Goal: Task Accomplishment & Management: Use online tool/utility

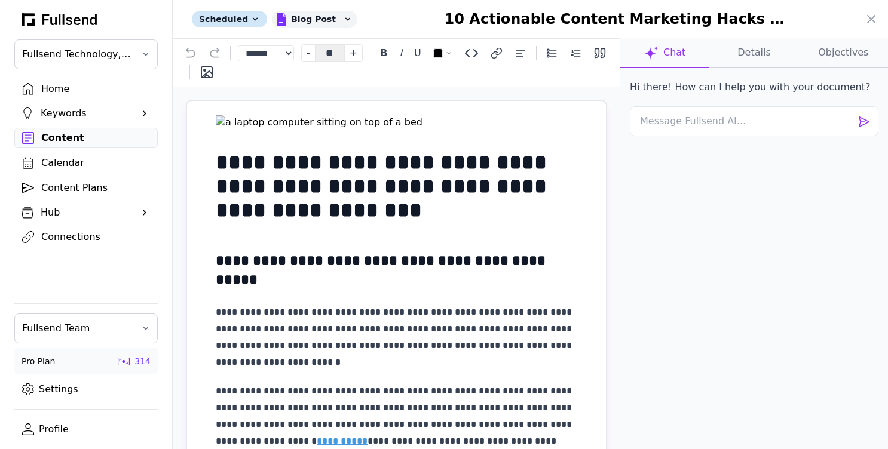
select select "**"
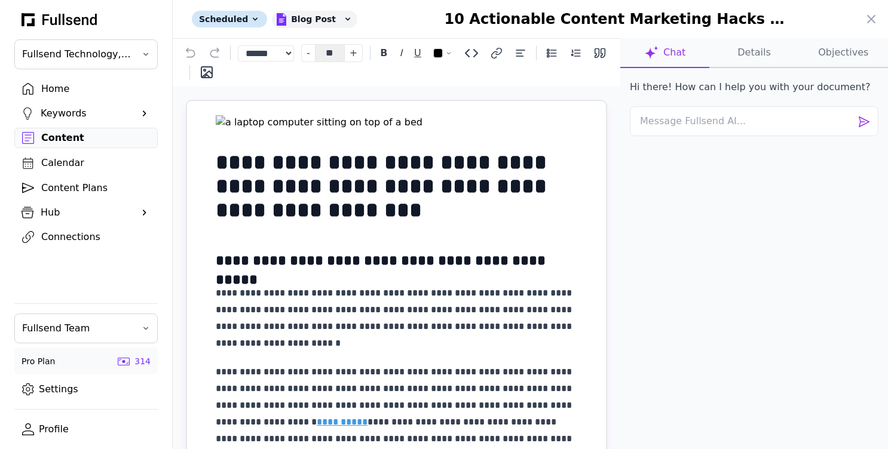
click at [51, 143] on div at bounding box center [444, 224] width 888 height 449
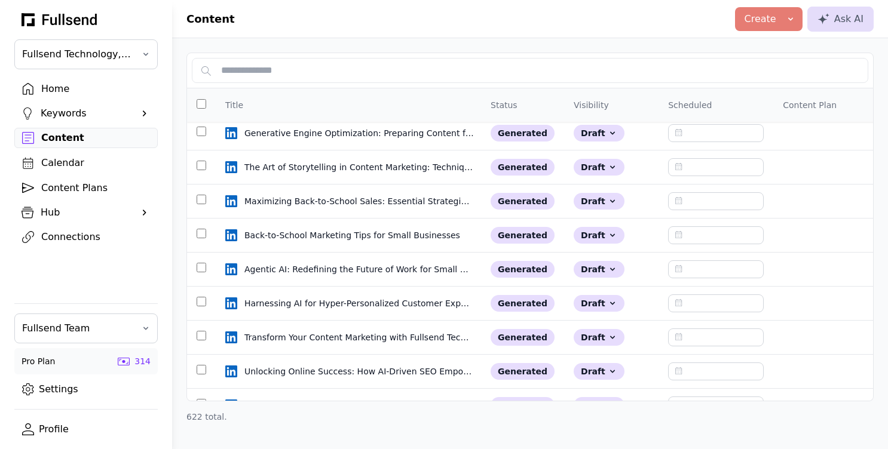
scroll to position [1280, 0]
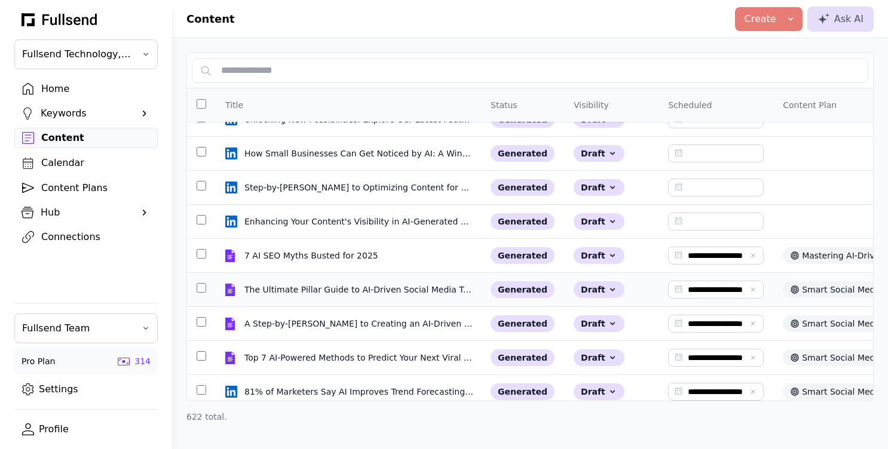
click at [291, 288] on div "The Ultimate Pillar Guide to AI-Driven Social Media Trend Analysis" at bounding box center [358, 290] width 229 height 12
select select "**"
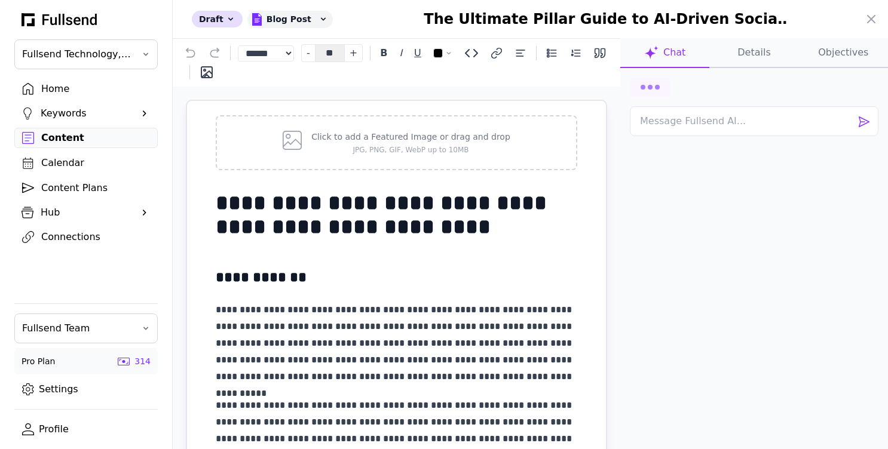
click at [799, 61] on button "Details" at bounding box center [843, 53] width 89 height 30
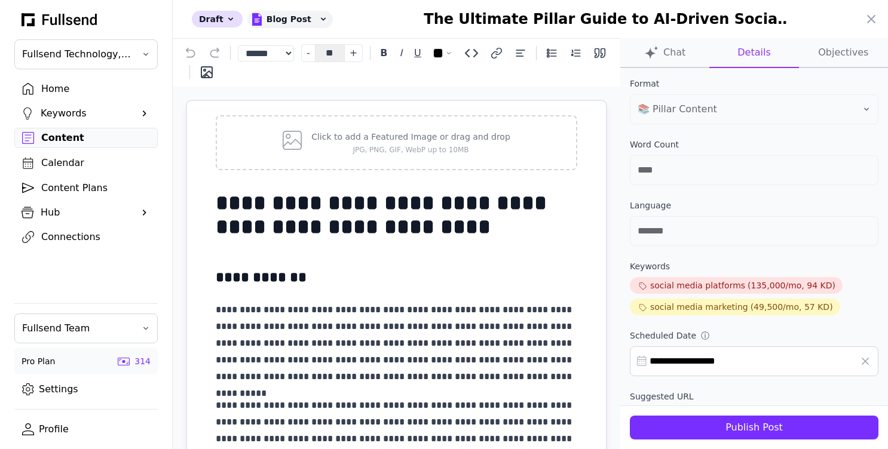
click at [718, 421] on div "Publish Post" at bounding box center [753, 428] width 229 height 14
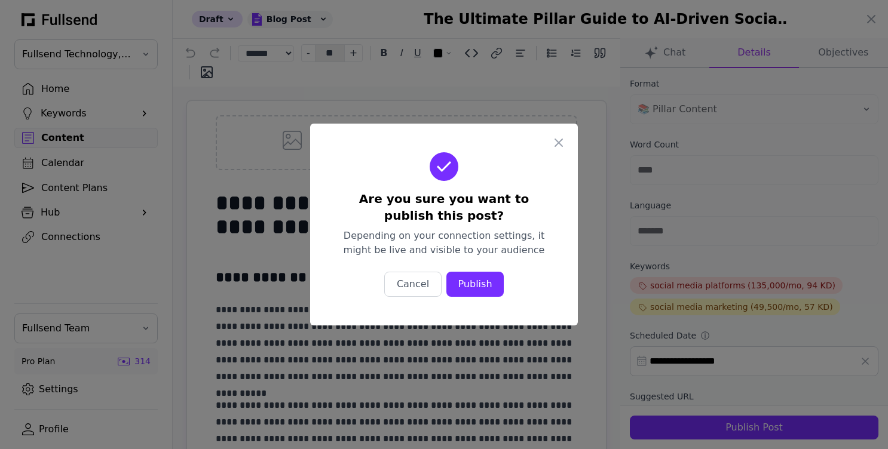
click at [478, 284] on div "Publish" at bounding box center [475, 284] width 38 height 14
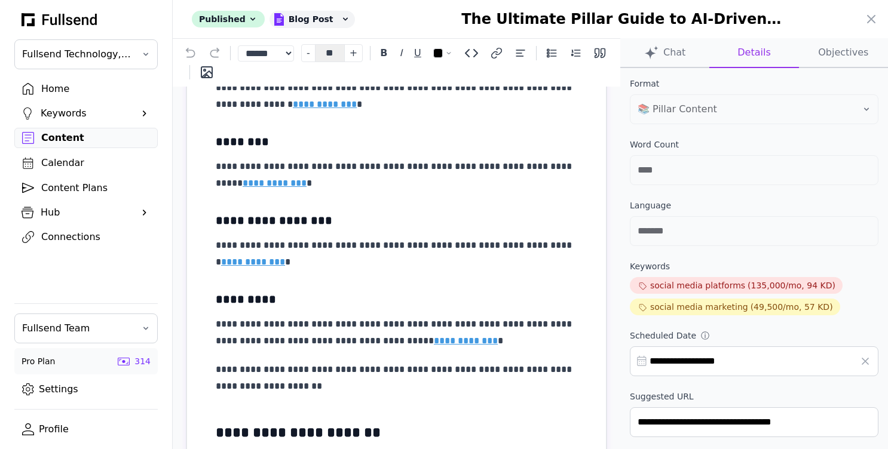
scroll to position [1812, 0]
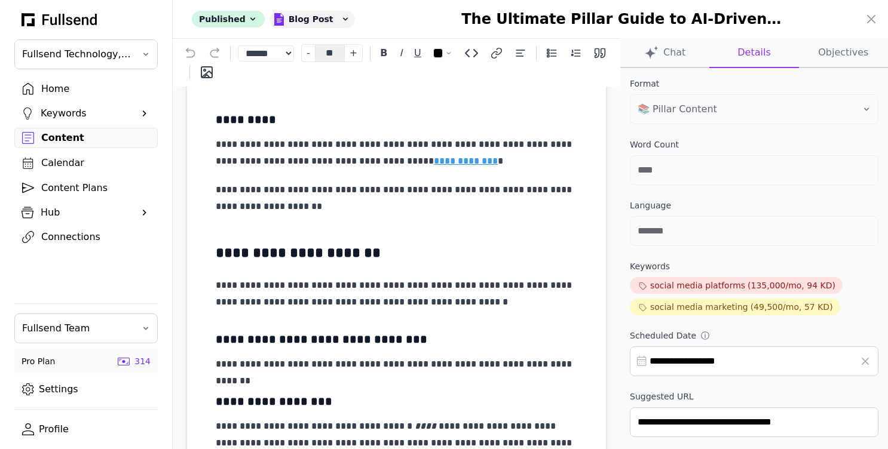
click at [88, 139] on div at bounding box center [444, 224] width 888 height 449
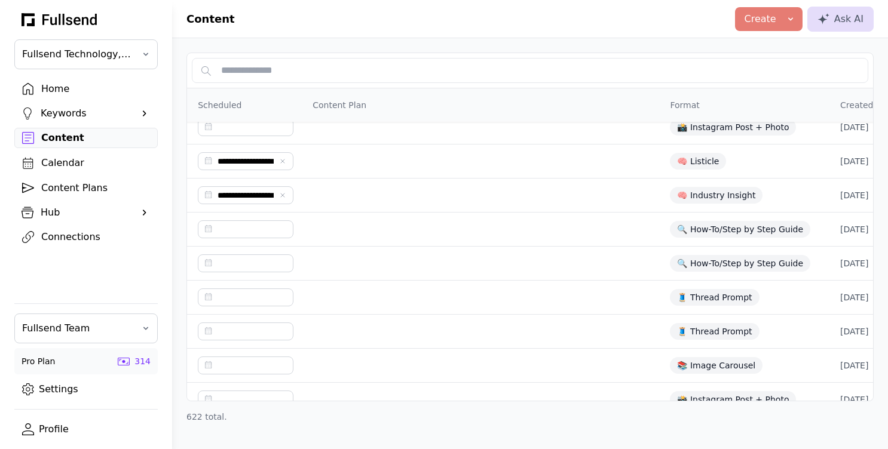
scroll to position [268, 470]
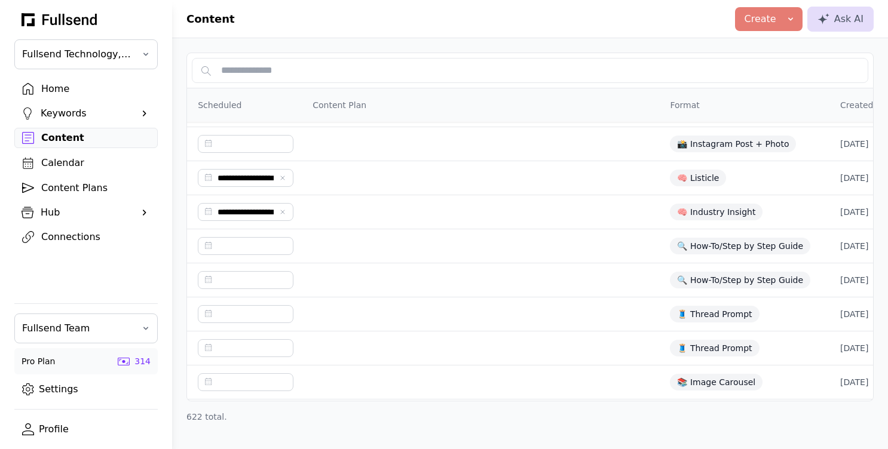
click at [62, 90] on div "Home" at bounding box center [95, 89] width 109 height 14
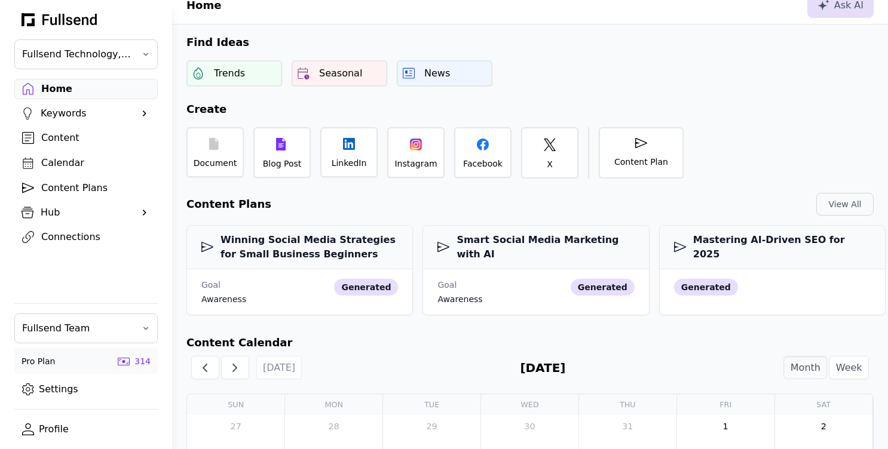
scroll to position [16, 0]
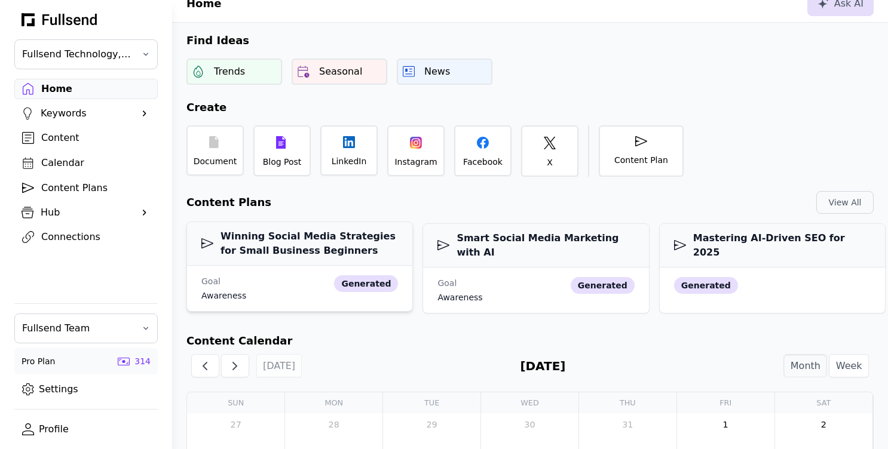
click at [293, 257] on h3 "Winning Social Media Strategies for Small Business Beginners" at bounding box center [299, 243] width 197 height 29
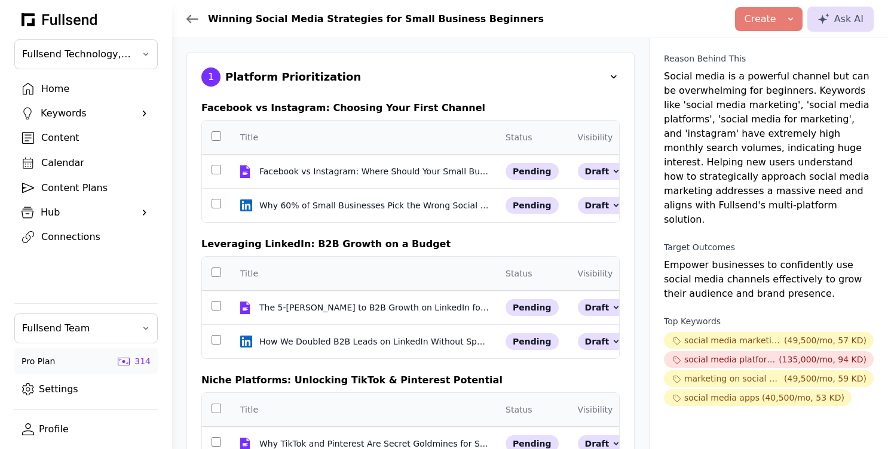
click at [57, 91] on div "Home" at bounding box center [95, 89] width 109 height 14
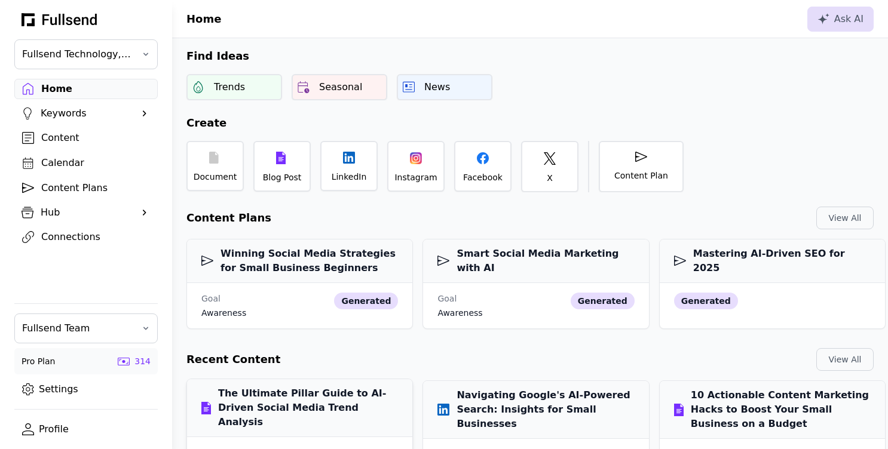
click at [317, 393] on h3 "The Ultimate Pillar Guide to AI-Driven Social Media Trend Analysis" at bounding box center [299, 407] width 197 height 43
select select "**"
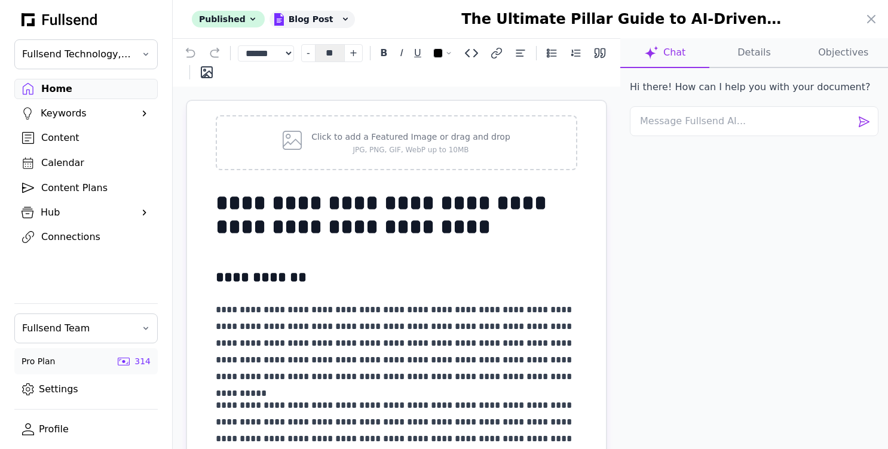
click at [799, 56] on button "Details" at bounding box center [843, 53] width 89 height 30
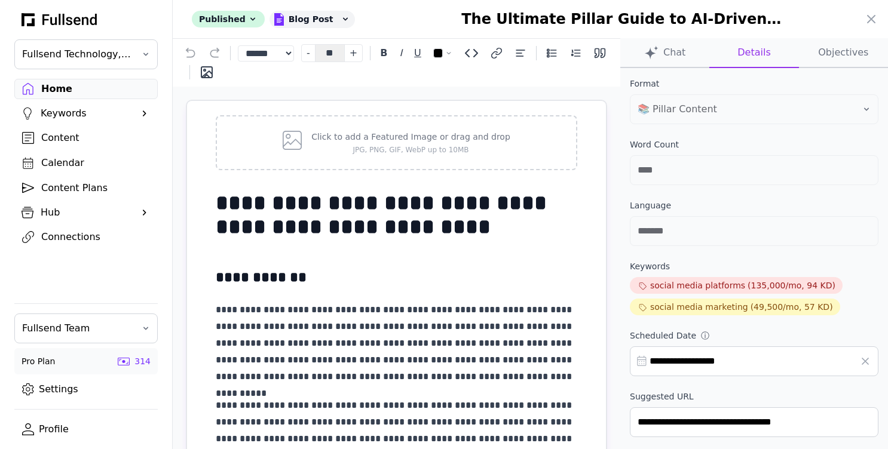
click at [847, 54] on button "Objectives" at bounding box center [843, 53] width 89 height 30
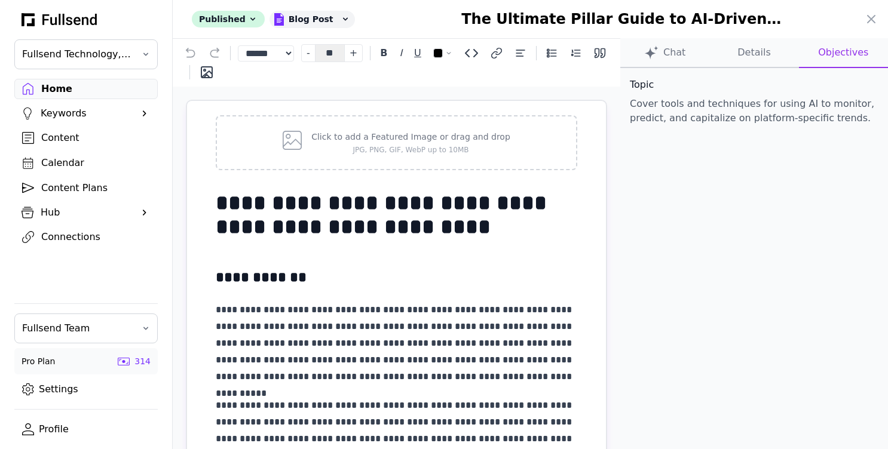
click at [709, 53] on button "Chat" at bounding box center [753, 53] width 89 height 30
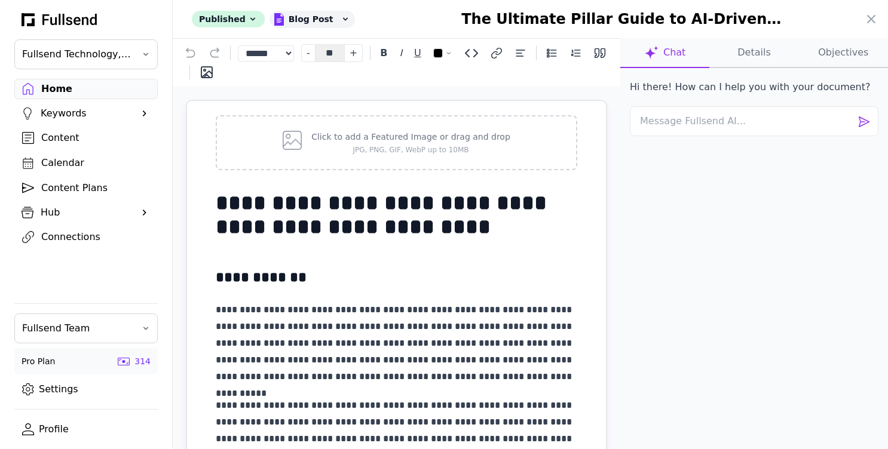
click at [58, 86] on div at bounding box center [444, 224] width 888 height 449
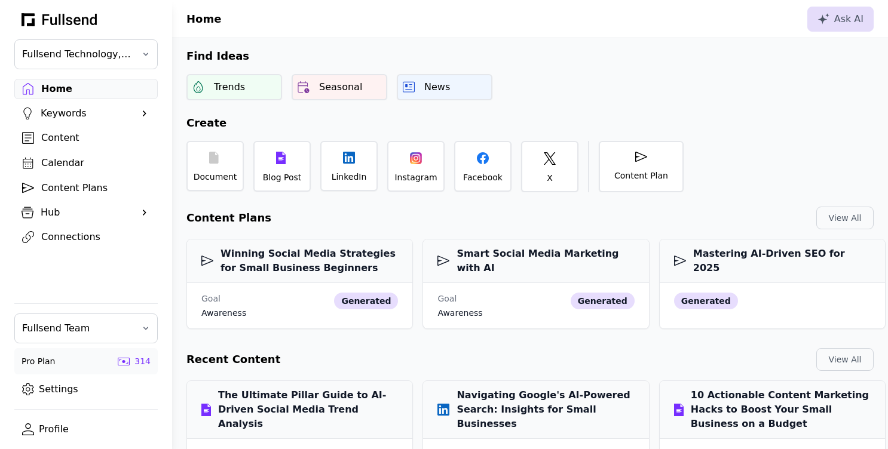
click at [59, 161] on div "Calendar" at bounding box center [95, 163] width 109 height 14
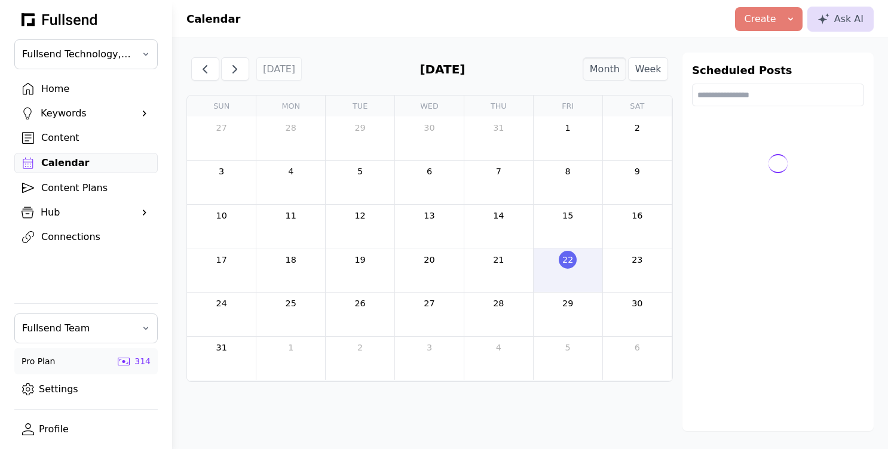
click at [53, 208] on div "Hub" at bounding box center [86, 212] width 91 height 14
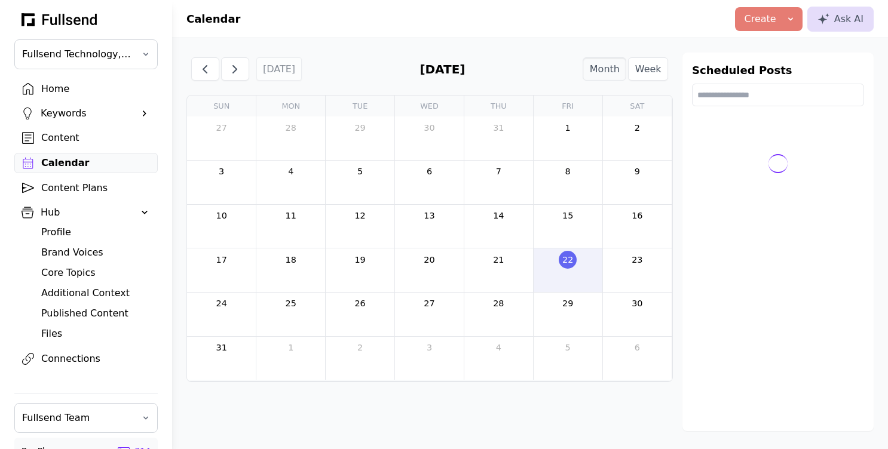
click at [53, 232] on div "Profile" at bounding box center [95, 232] width 109 height 14
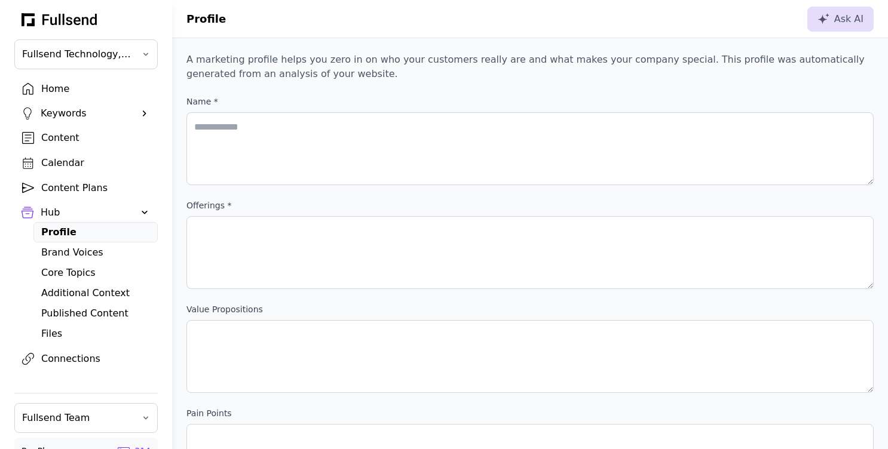
click at [64, 260] on link "Brand Voices" at bounding box center [95, 253] width 124 height 20
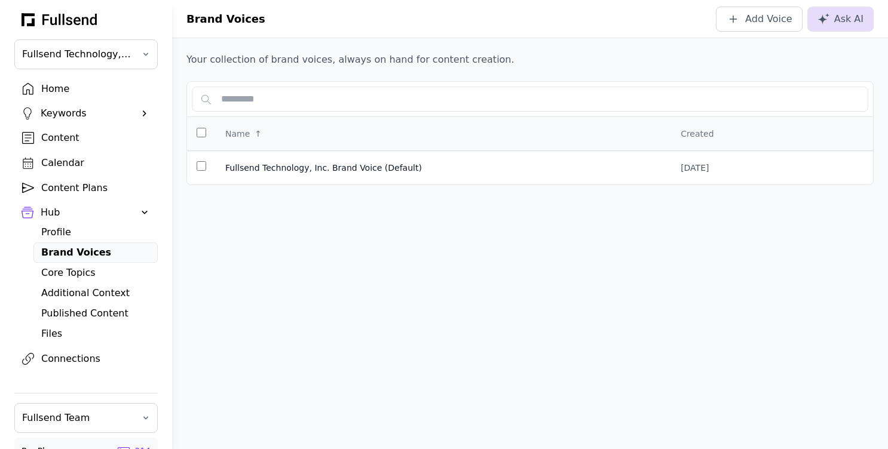
click at [57, 331] on div "Files" at bounding box center [95, 334] width 109 height 14
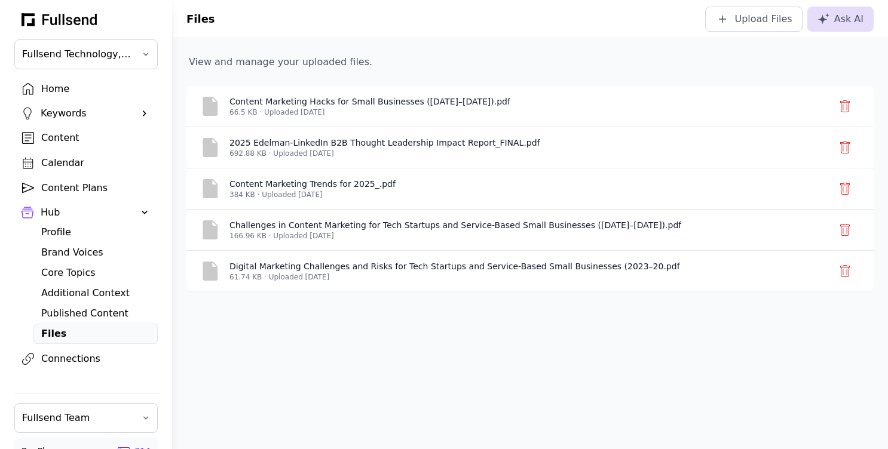
click at [68, 312] on div "Published Content" at bounding box center [95, 313] width 109 height 14
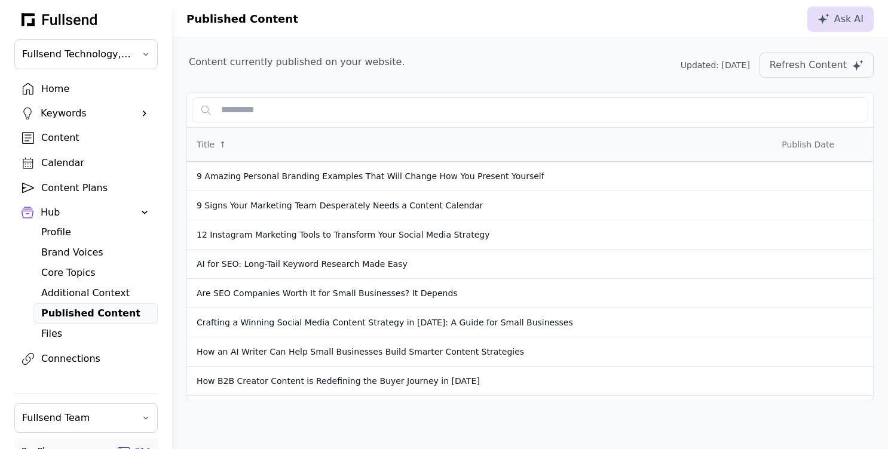
scroll to position [10, 0]
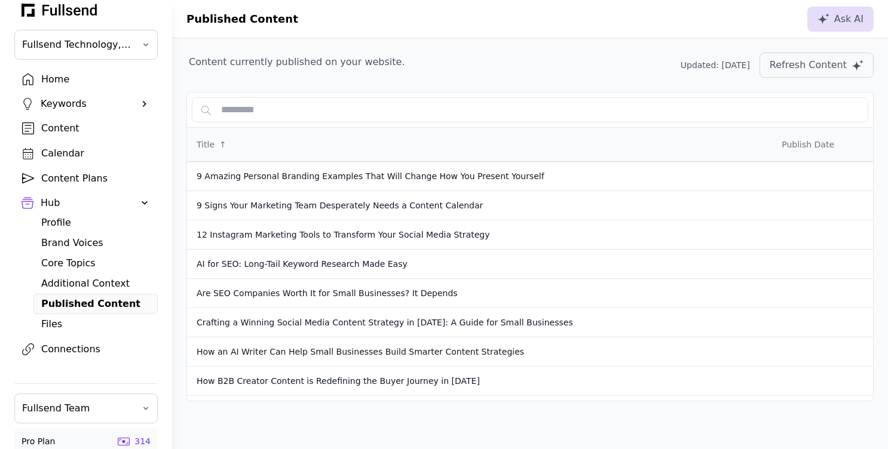
click at [57, 349] on div "Connections" at bounding box center [95, 349] width 109 height 14
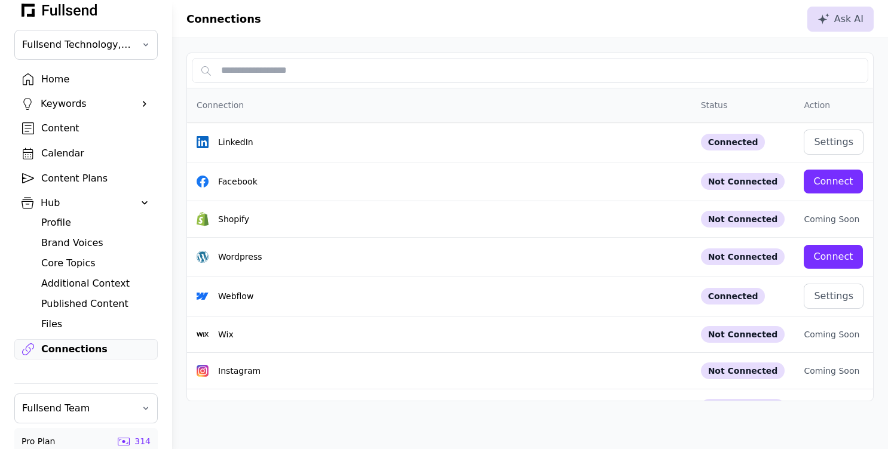
click at [60, 81] on div "Home" at bounding box center [95, 79] width 109 height 14
